Goal: Register for event/course

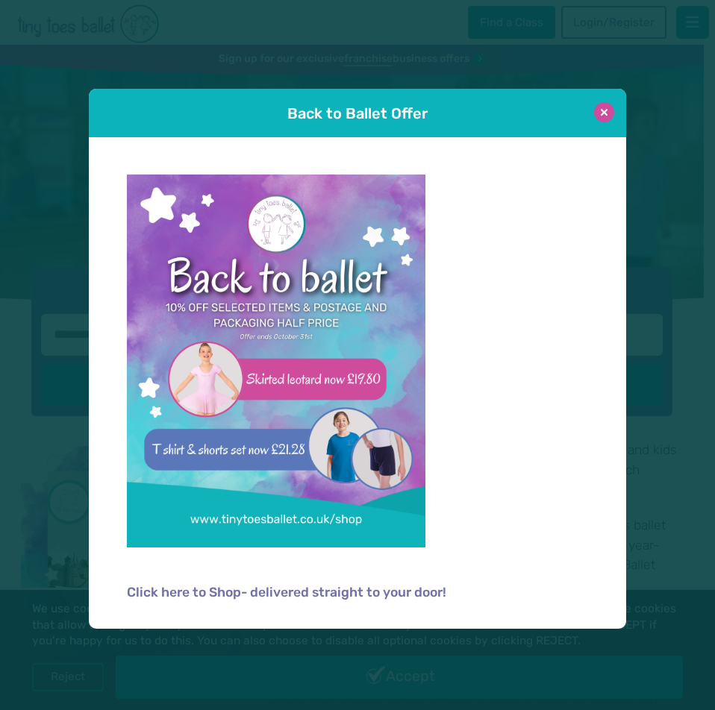
click at [605, 116] on button at bounding box center [604, 112] width 20 height 20
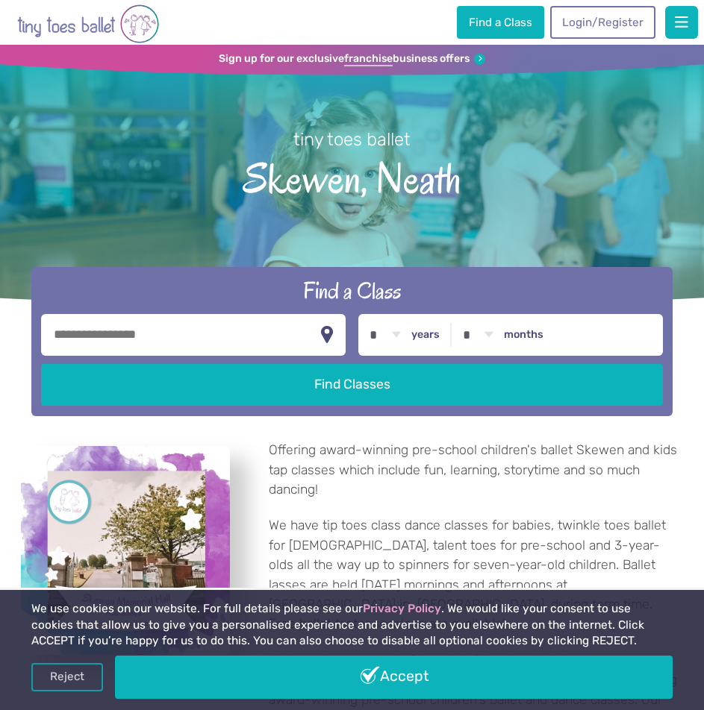
click at [155, 348] on input "text" at bounding box center [193, 335] width 304 height 42
drag, startPoint x: 153, startPoint y: 347, endPoint x: 1, endPoint y: 333, distance: 152.1
click at [1, 337] on header "Sign up for our exclusive franchise business offers tiny toes ballet Skewen, Ne…" at bounding box center [352, 231] width 704 height 372
type input "*****"
click at [41, 364] on button "Find Classes" at bounding box center [352, 385] width 622 height 42
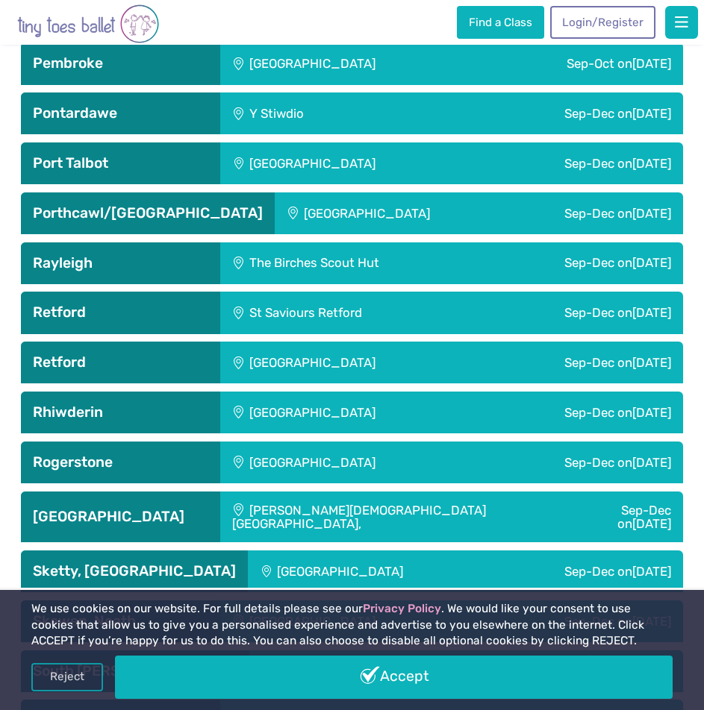
scroll to position [3731, 0]
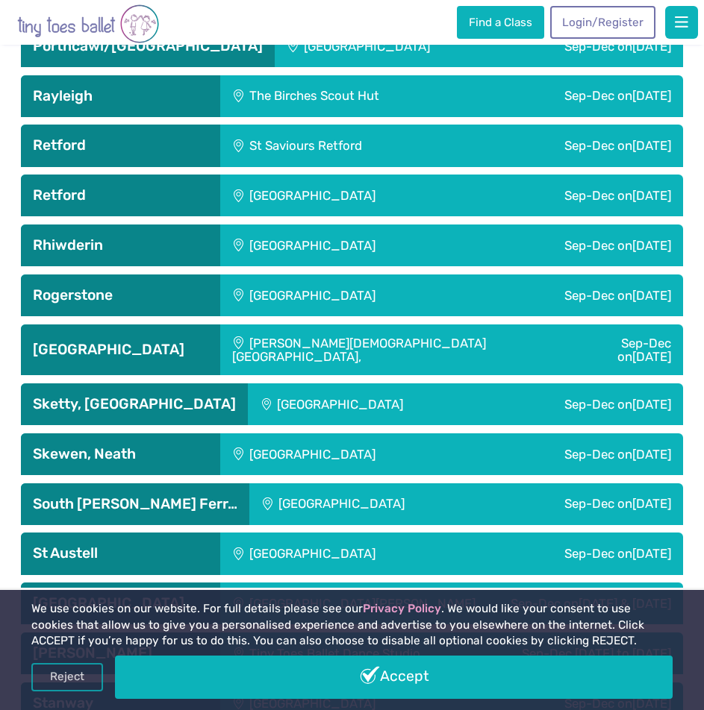
click at [331, 434] on div "[GEOGRAPHIC_DATA]" at bounding box center [349, 455] width 259 height 42
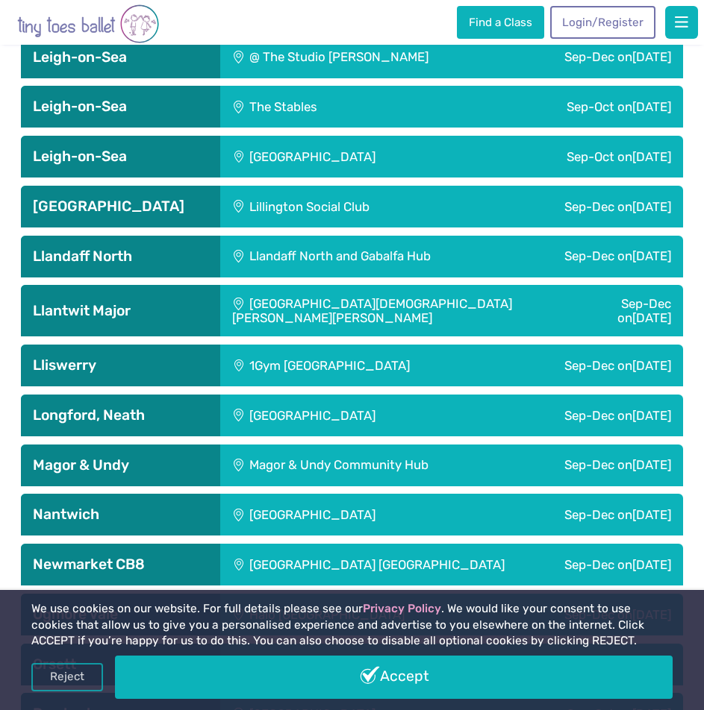
scroll to position [2919, 0]
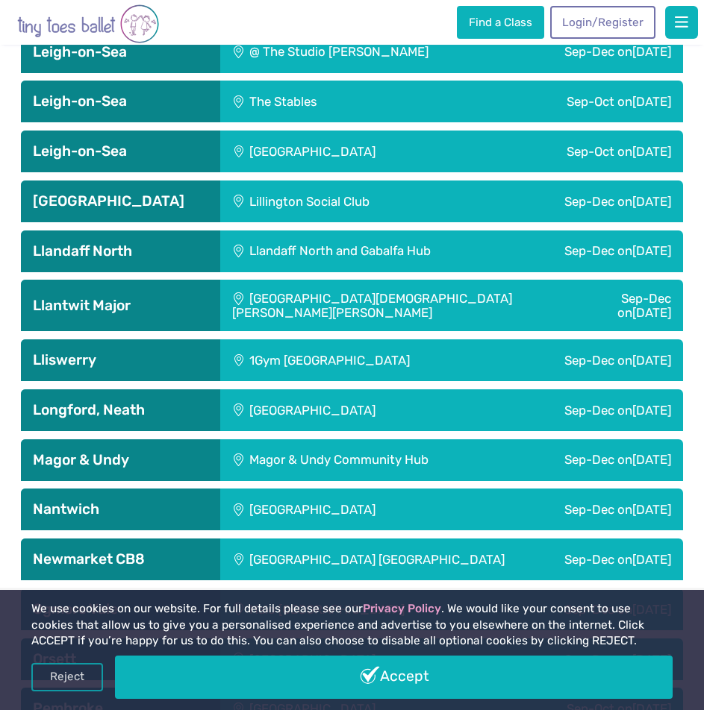
click at [146, 401] on h3 "Longford, Neath" at bounding box center [120, 410] width 175 height 18
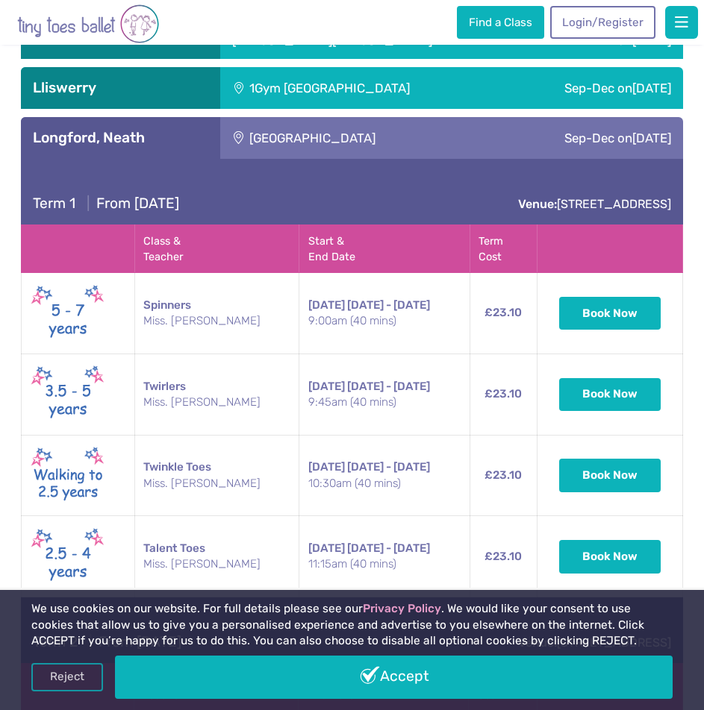
scroll to position [3217, 0]
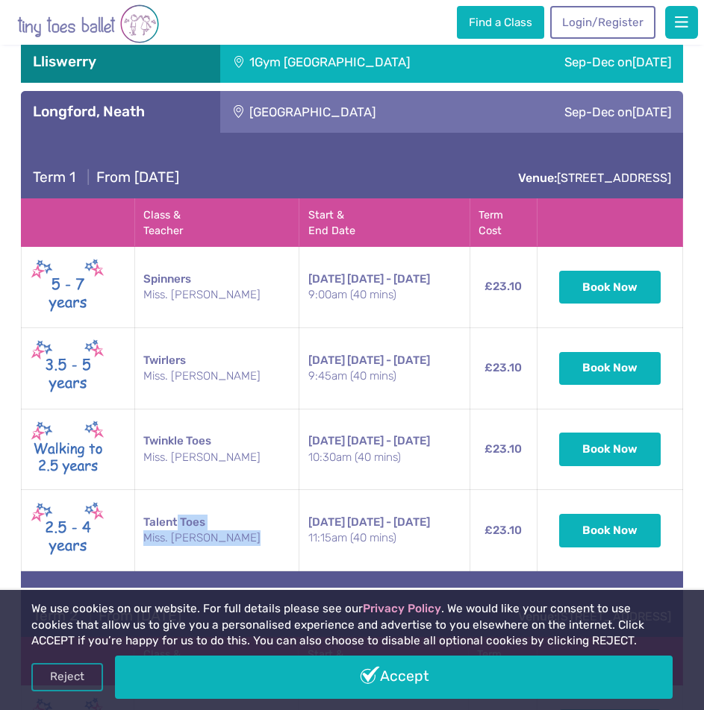
drag, startPoint x: 179, startPoint y: 460, endPoint x: 253, endPoint y: 460, distance: 73.9
click at [253, 490] on tr "Talent Toes Miss. [PERSON_NAME] [DATE] 11:15am (40 mins) [DATE] - [DATE] [DATE]…" at bounding box center [352, 530] width 660 height 81
click at [583, 513] on button "Book Now" at bounding box center [609, 529] width 101 height 33
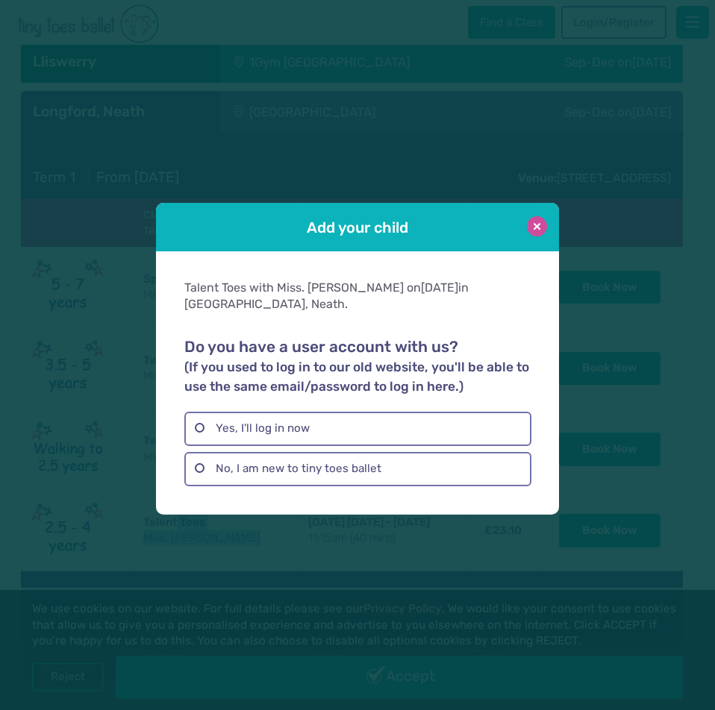
click at [543, 237] on button at bounding box center [537, 226] width 20 height 20
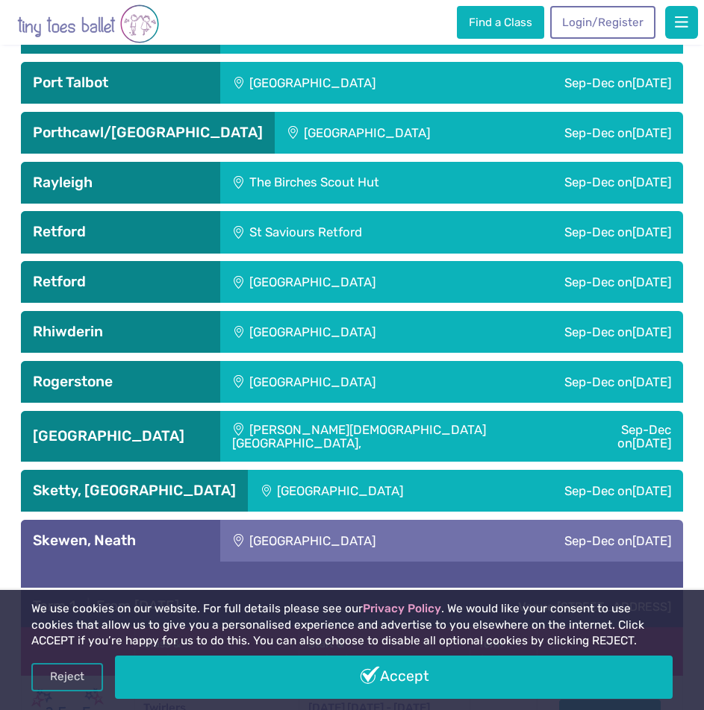
scroll to position [4784, 0]
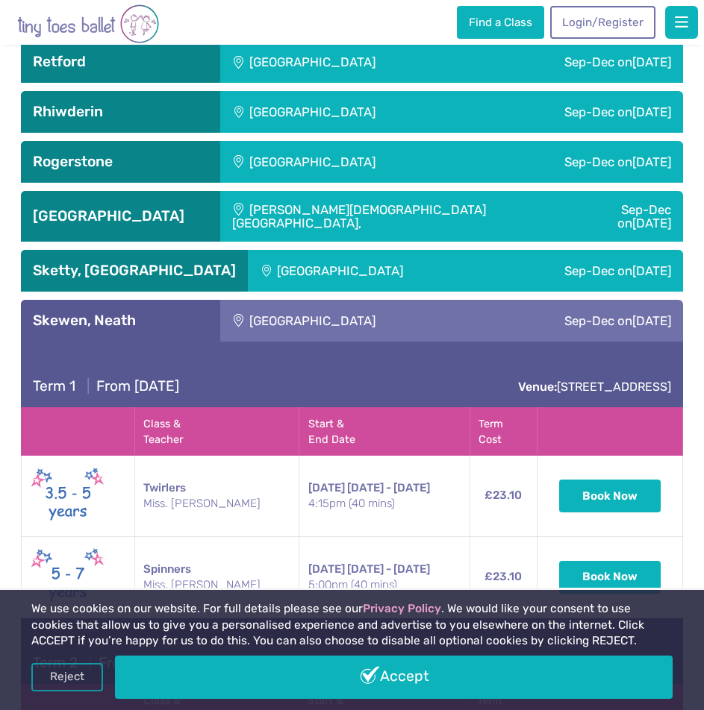
click at [334, 250] on div "[GEOGRAPHIC_DATA]" at bounding box center [370, 271] width 244 height 42
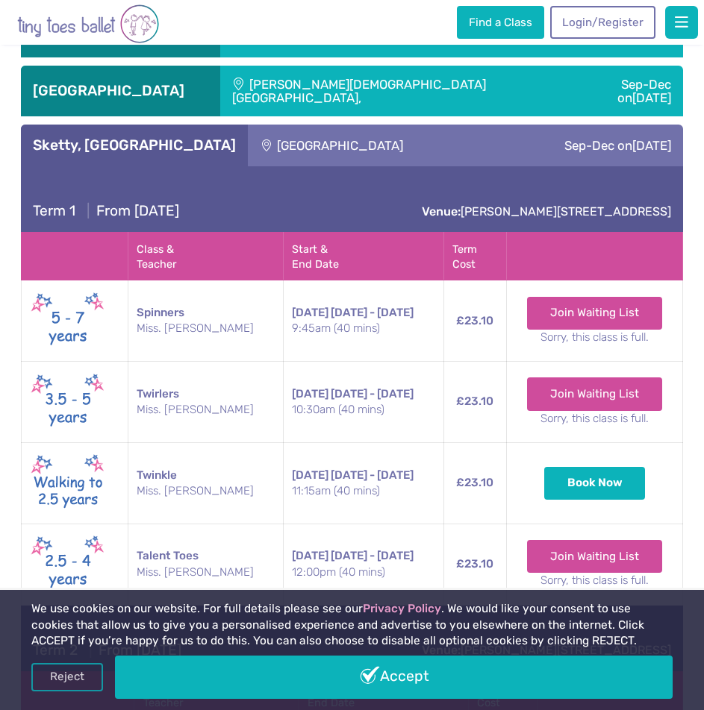
scroll to position [4933, 0]
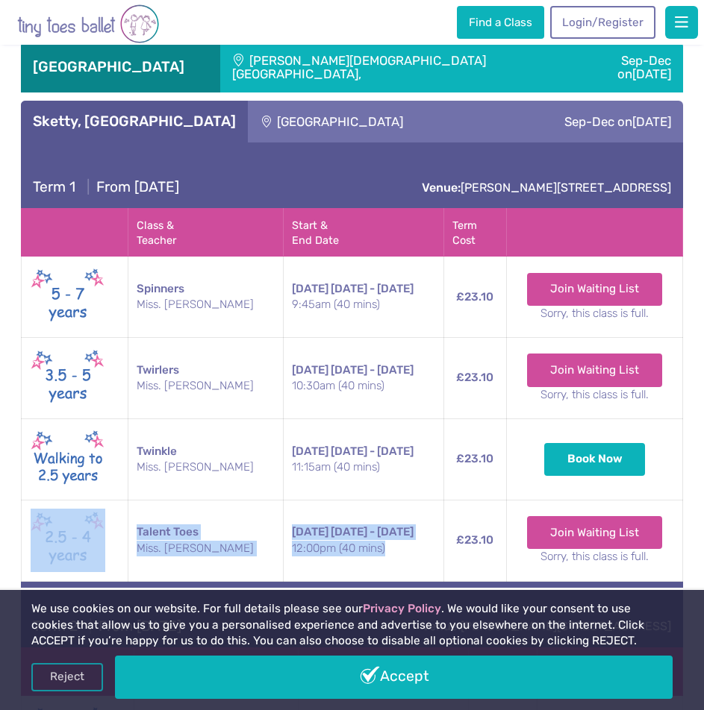
drag, startPoint x: 350, startPoint y: 473, endPoint x: 28, endPoint y: 446, distance: 322.8
click at [28, 500] on tr "Talent Toes Miss. [PERSON_NAME] [DATE] 12:00pm (40 mins) [DATE] - [DATE] [DATE]…" at bounding box center [352, 540] width 660 height 81
click at [403, 541] on small "12:00pm (40 mins)" at bounding box center [363, 549] width 143 height 16
